Goal: Transaction & Acquisition: Purchase product/service

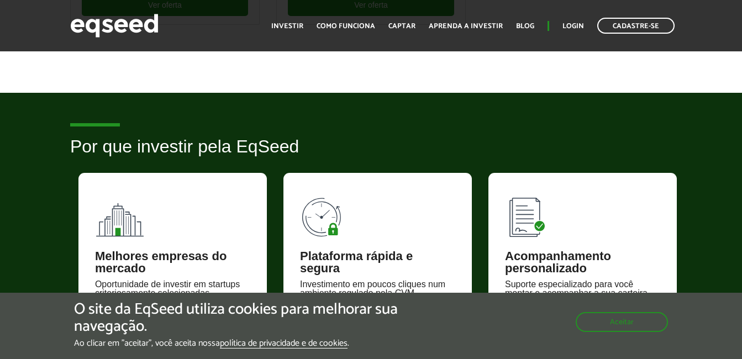
scroll to position [332, 0]
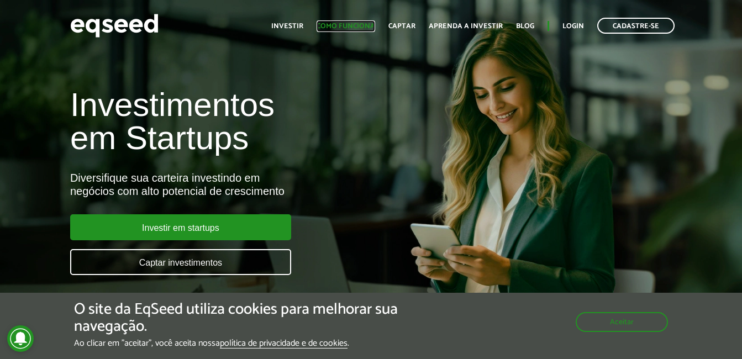
click at [356, 23] on link "Como funciona" at bounding box center [346, 26] width 59 height 7
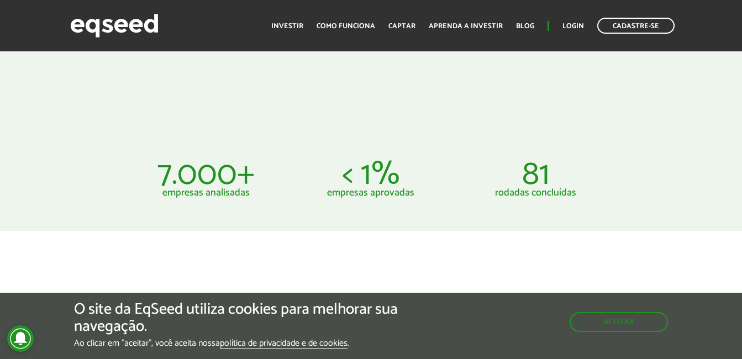
scroll to position [553, 0]
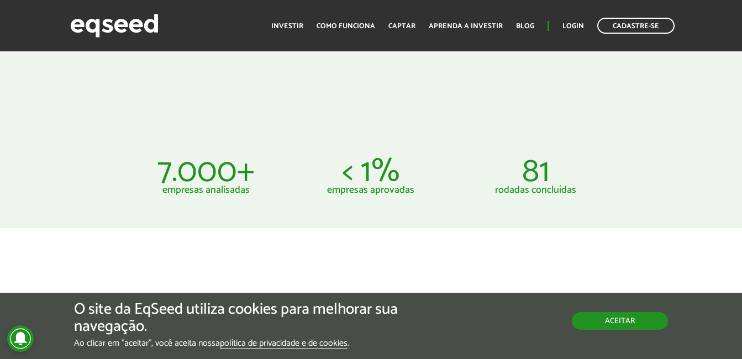
click at [643, 326] on button "Aceitar" at bounding box center [620, 321] width 96 height 18
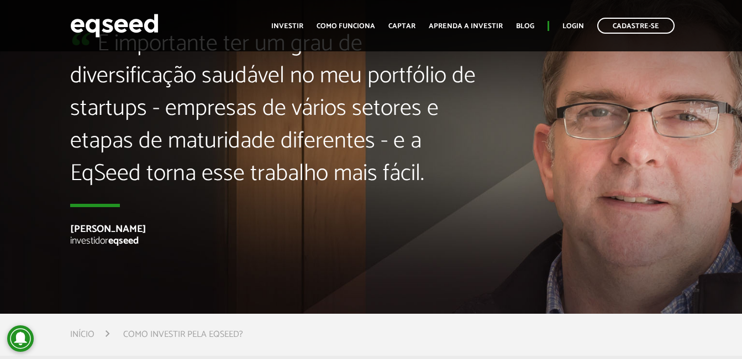
scroll to position [2430, 0]
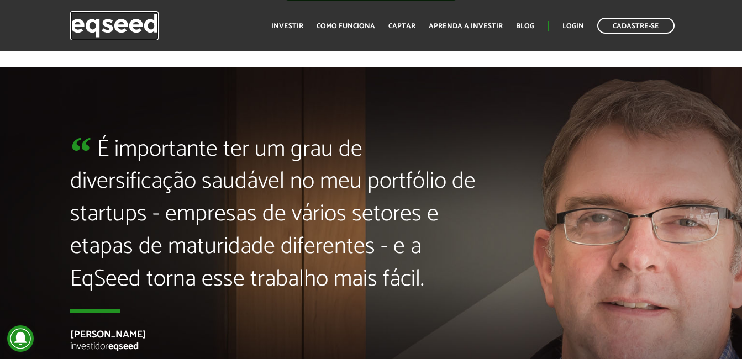
click at [121, 19] on img at bounding box center [114, 25] width 88 height 29
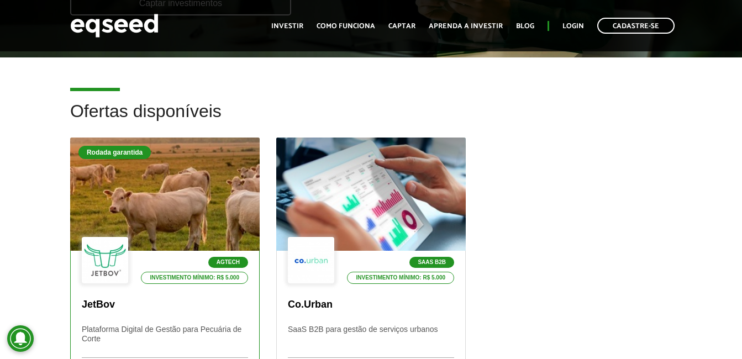
scroll to position [276, 0]
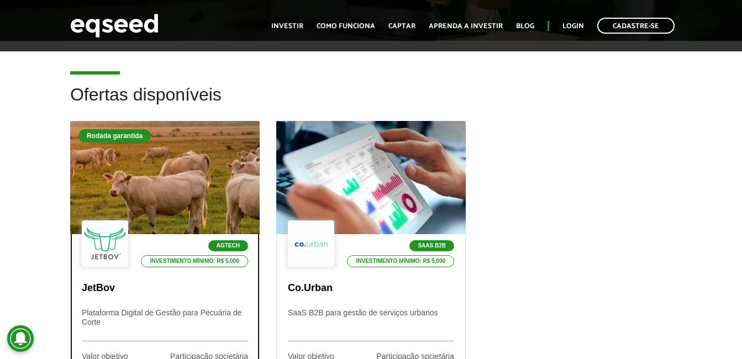
click at [200, 195] on div at bounding box center [165, 178] width 228 height 136
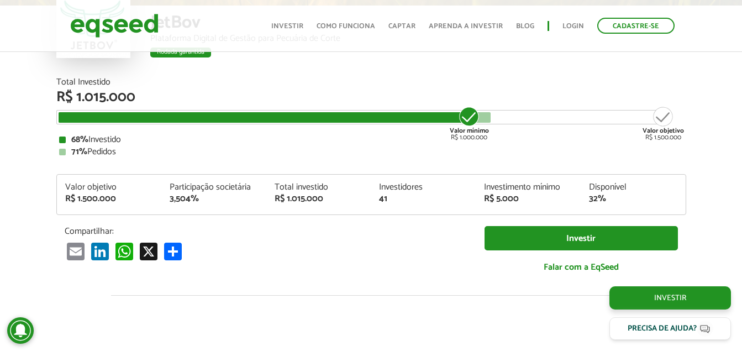
scroll to position [1298, 0]
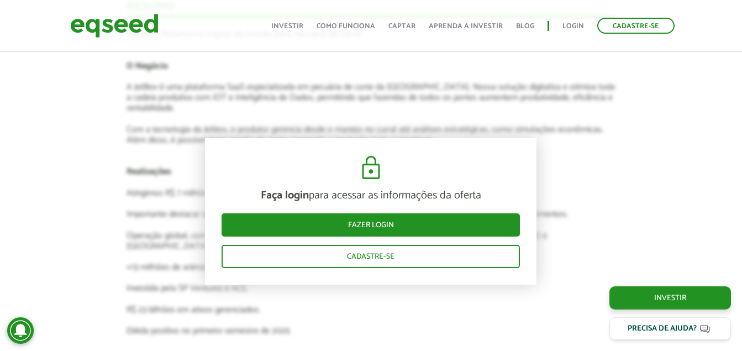
scroll to position [2072, 0]
